Goal: Task Accomplishment & Management: Manage account settings

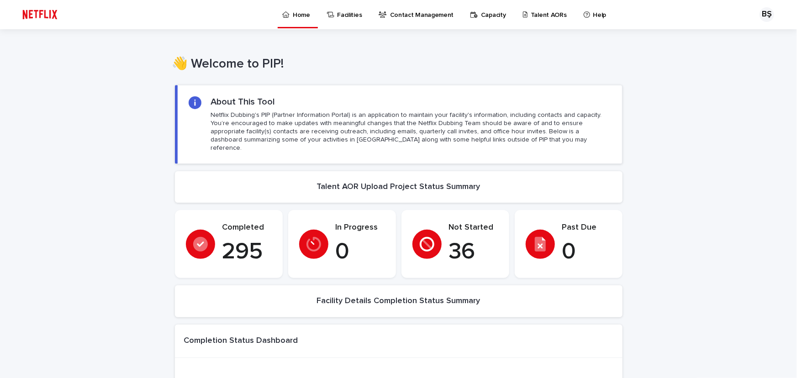
click at [500, 11] on div "Capacity" at bounding box center [489, 9] width 40 height 19
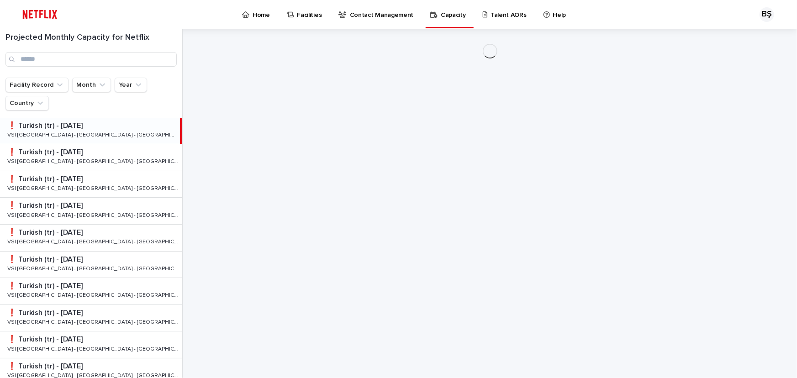
click at [502, 18] on p "Talent AORs" at bounding box center [508, 9] width 36 height 19
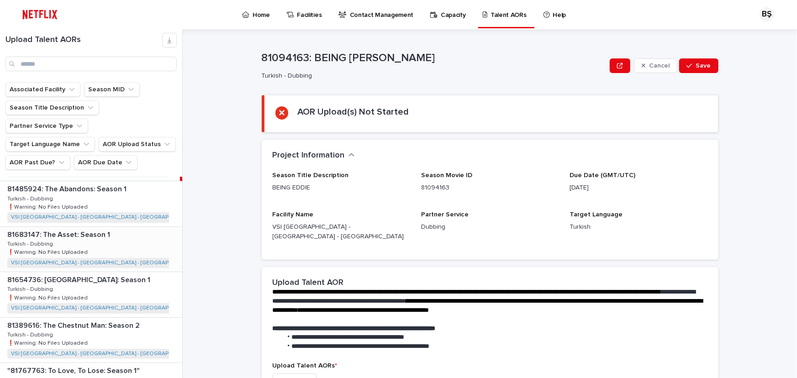
scroll to position [83, 0]
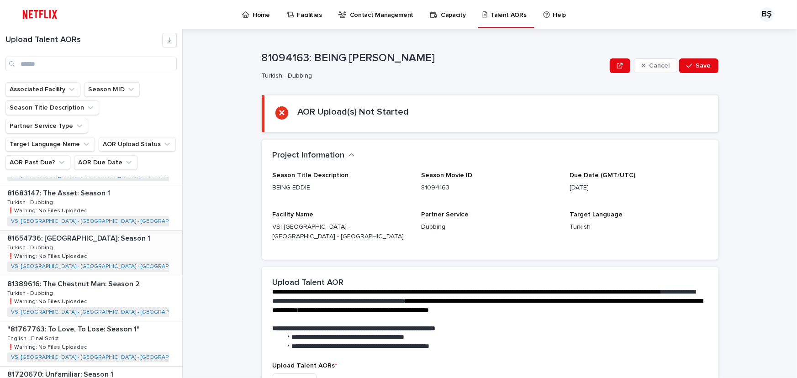
click at [104, 231] on div "81654736: [GEOGRAPHIC_DATA]: Season 1 81654736: [GEOGRAPHIC_DATA] Empire: Seaso…" at bounding box center [91, 253] width 182 height 45
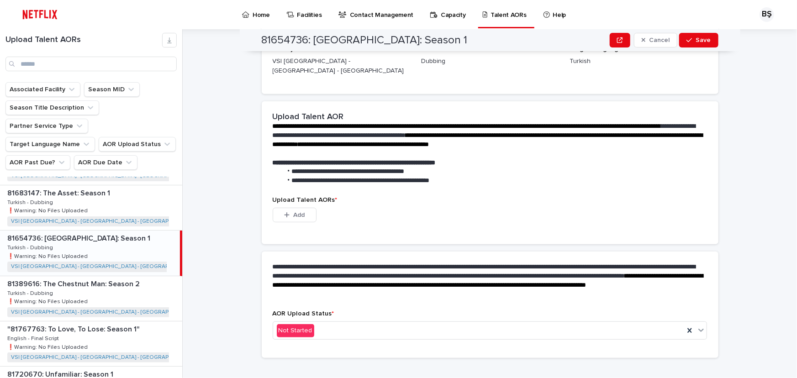
scroll to position [169, 0]
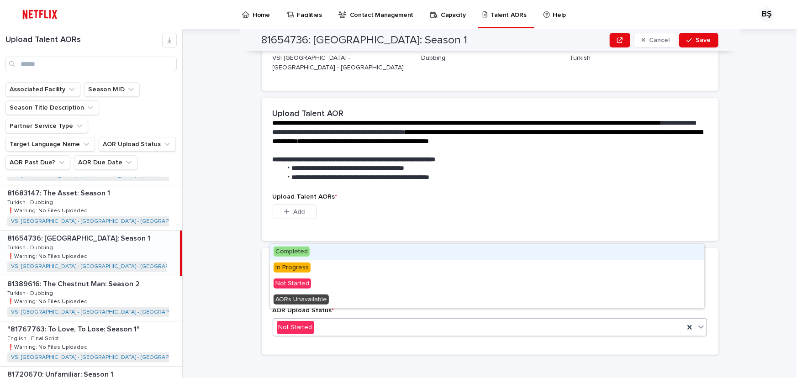
click at [367, 320] on div "Not Started" at bounding box center [478, 327] width 411 height 15
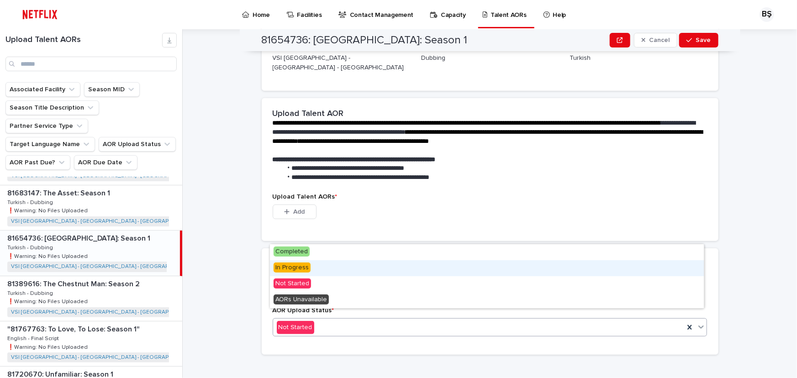
click at [310, 267] on div "In Progress" at bounding box center [487, 268] width 434 height 16
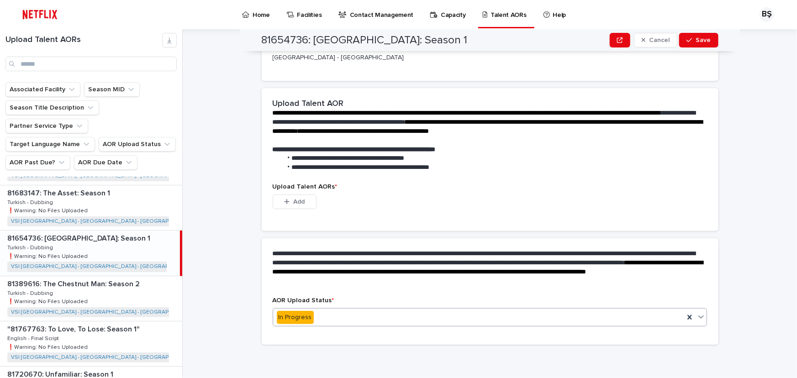
scroll to position [124, 0]
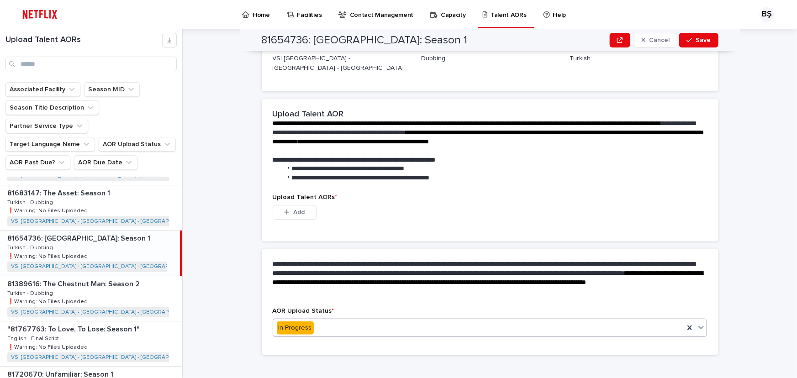
click at [293, 209] on span "Add" at bounding box center [298, 212] width 11 height 6
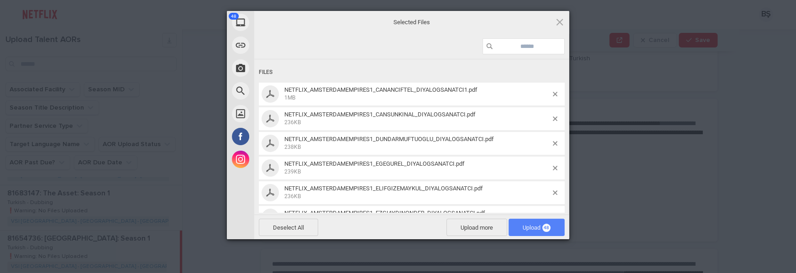
click at [539, 226] on span "Upload 48" at bounding box center [537, 227] width 28 height 7
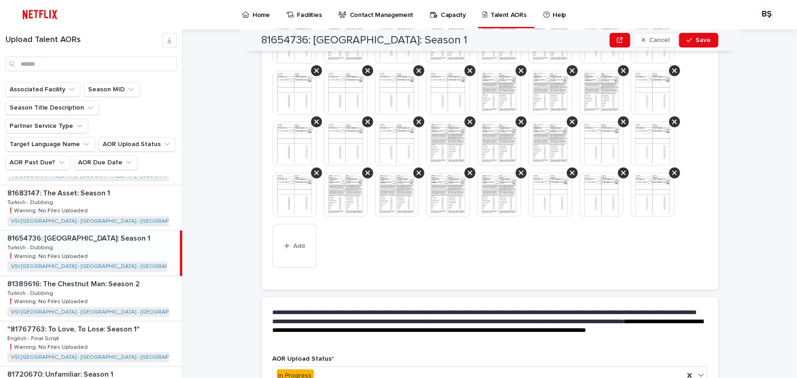
scroll to position [513, 0]
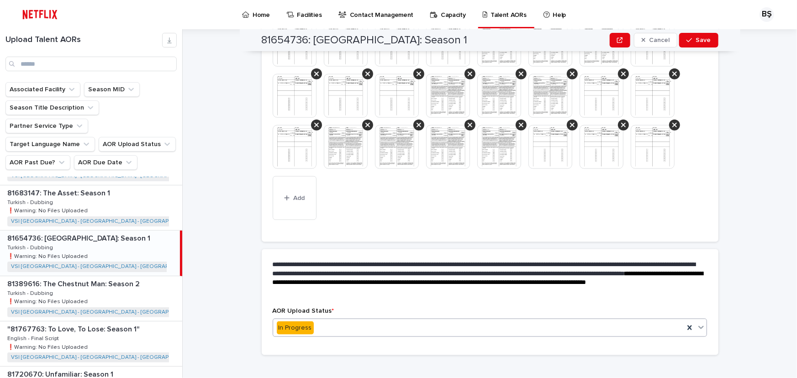
click at [381, 321] on div "In Progress" at bounding box center [478, 328] width 411 height 15
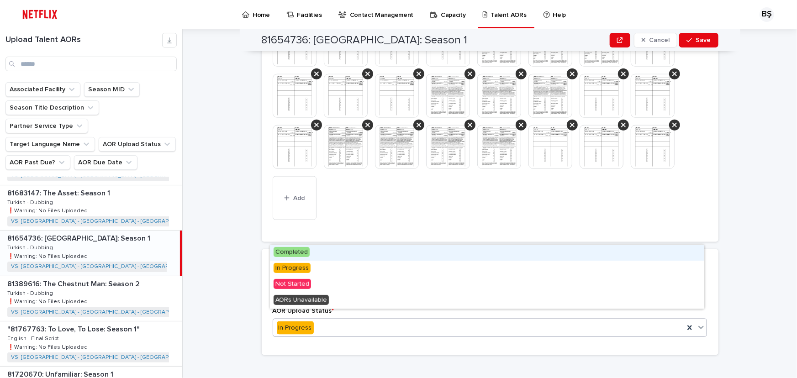
click at [353, 256] on div "Completed" at bounding box center [487, 253] width 434 height 16
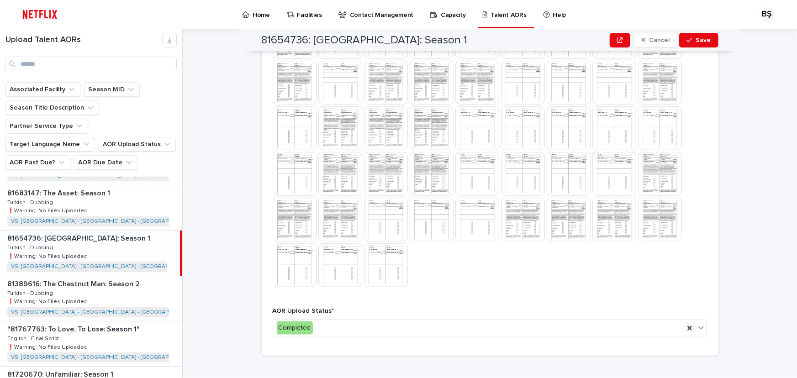
click at [721, 236] on div "**********" at bounding box center [495, 203] width 603 height 349
click at [700, 40] on span "Save" at bounding box center [703, 40] width 15 height 6
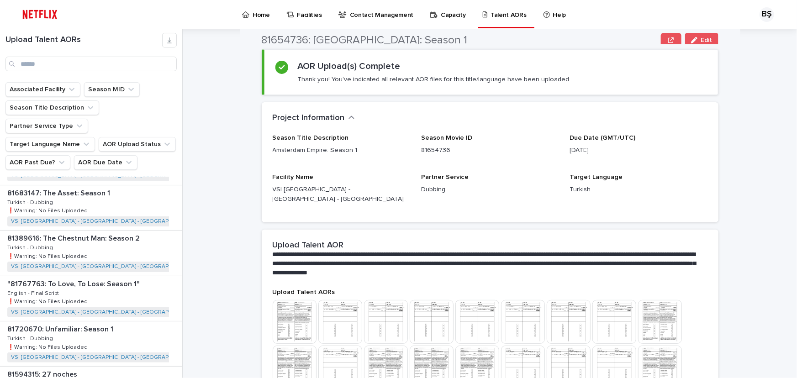
scroll to position [0, 0]
